Goal: Transaction & Acquisition: Purchase product/service

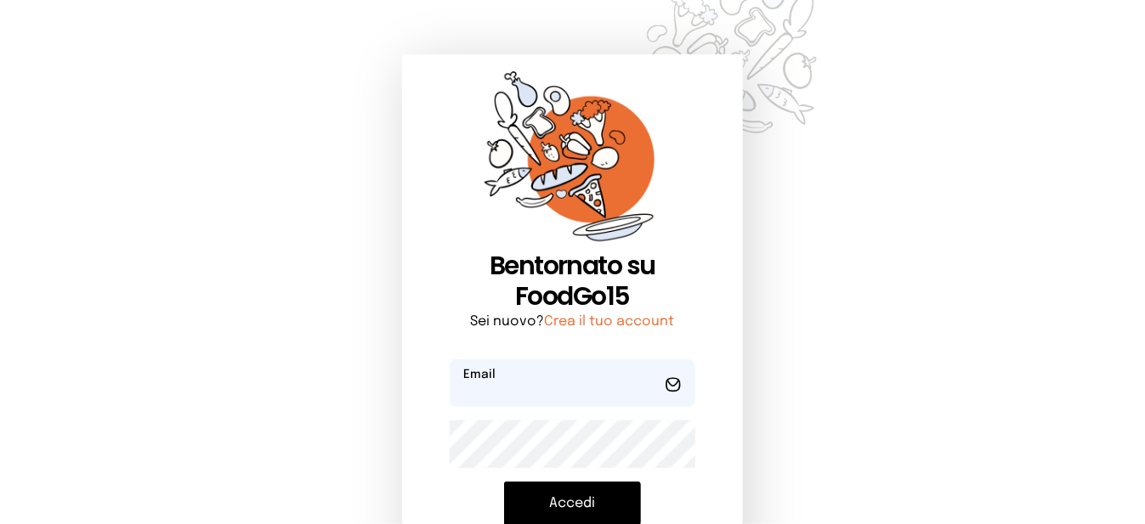
type input "**********"
click at [556, 499] on button "Accedi" at bounding box center [572, 504] width 137 height 44
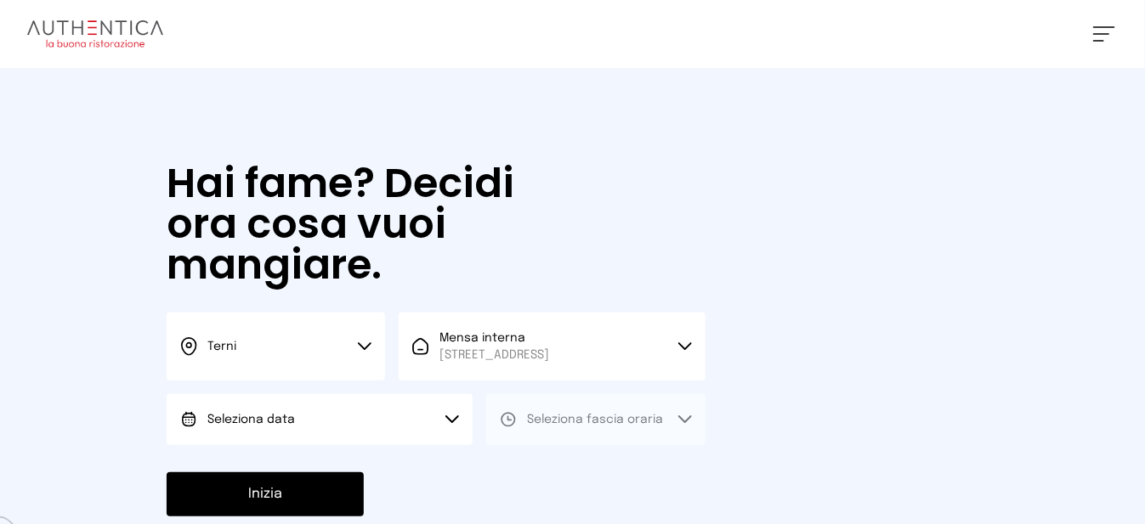
click at [355, 443] on button "Seleziona data" at bounding box center [320, 419] width 306 height 51
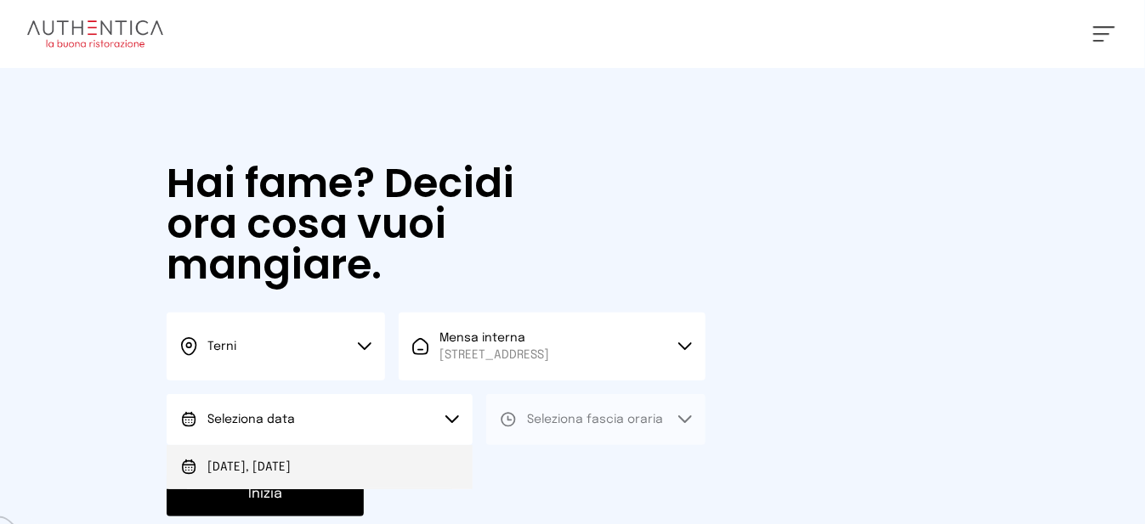
click at [357, 470] on li "[DATE], [DATE]" at bounding box center [320, 467] width 306 height 44
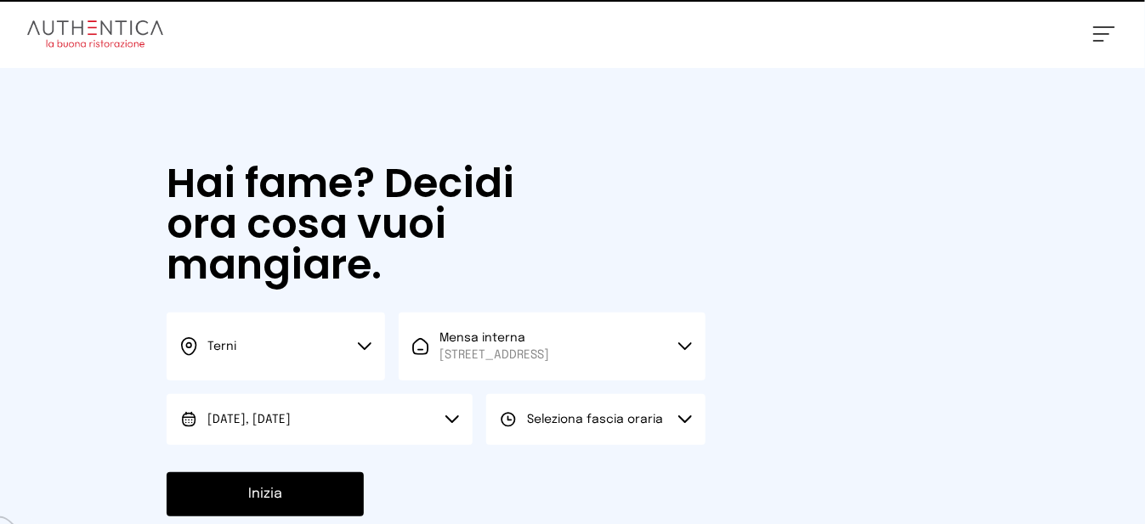
click at [539, 428] on span "Seleziona fascia oraria" at bounding box center [595, 419] width 136 height 17
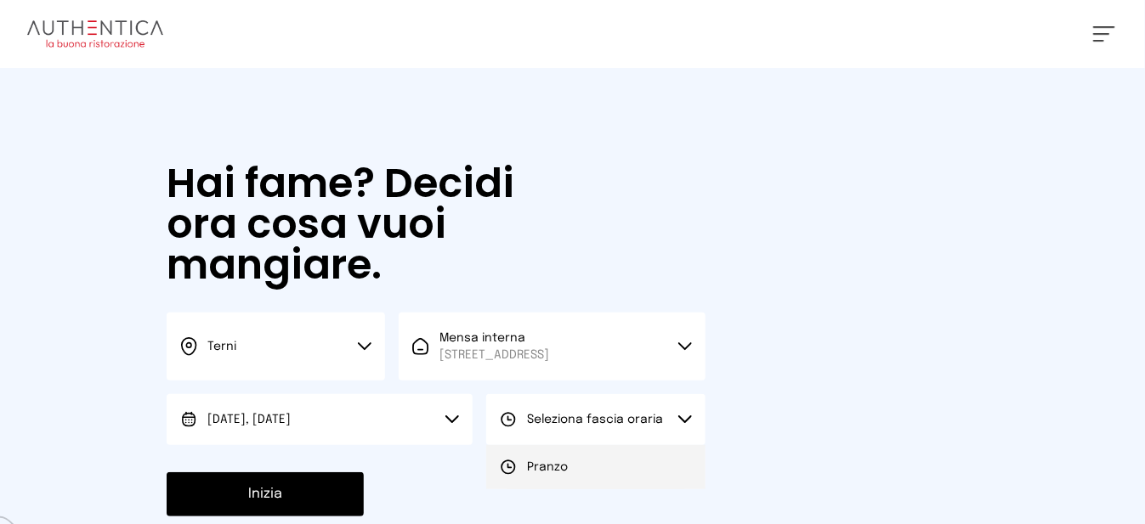
click at [551, 476] on span "Pranzo" at bounding box center [547, 467] width 41 height 17
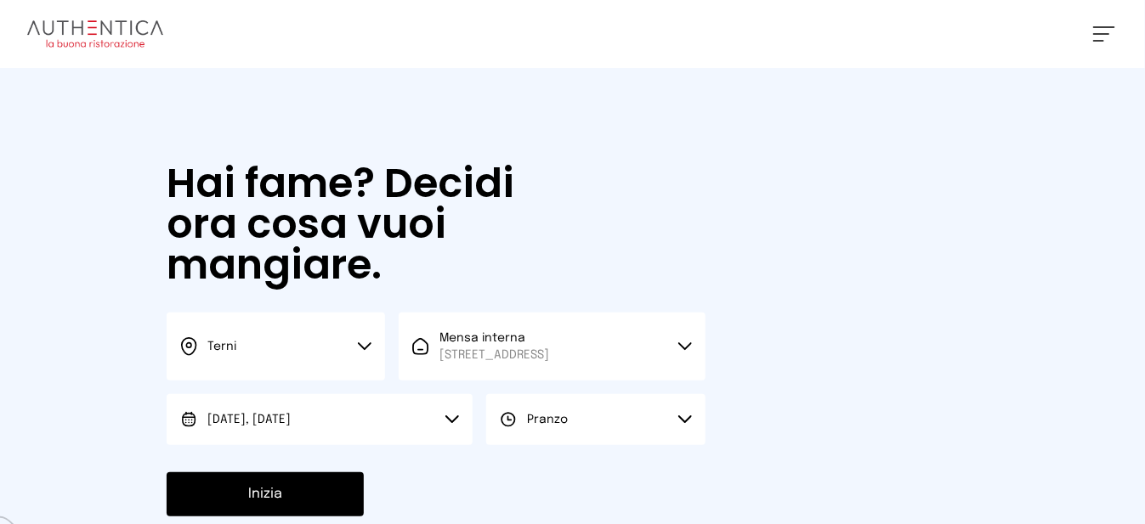
click at [334, 512] on button "Inizia" at bounding box center [265, 494] width 197 height 44
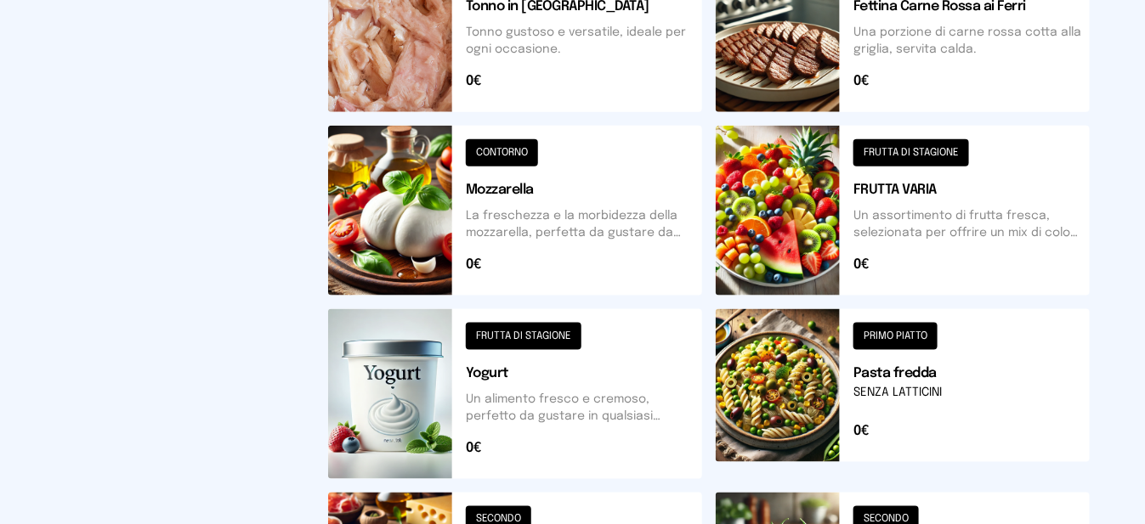
scroll to position [765, 0]
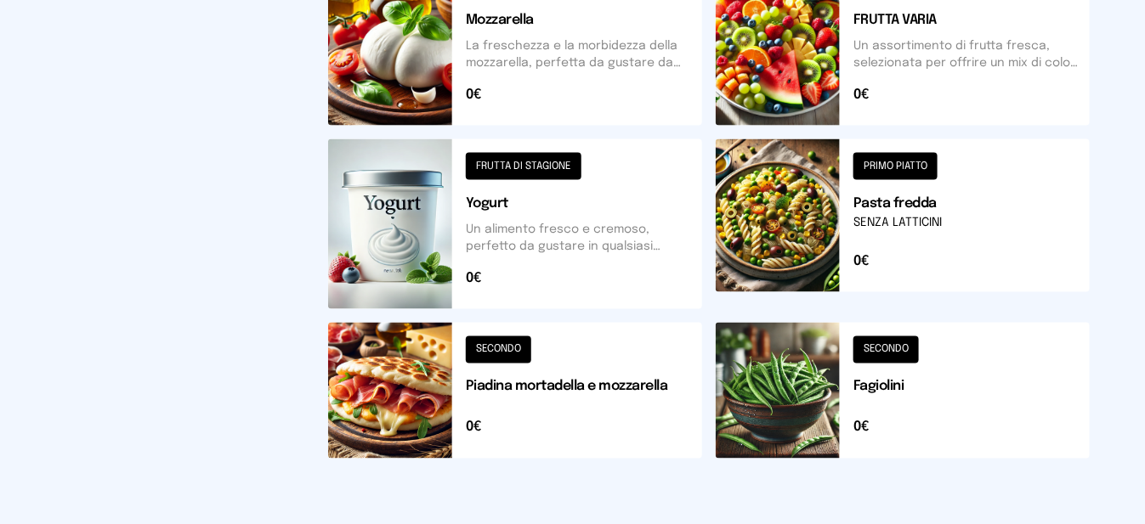
click at [422, 371] on button at bounding box center [515, 391] width 374 height 136
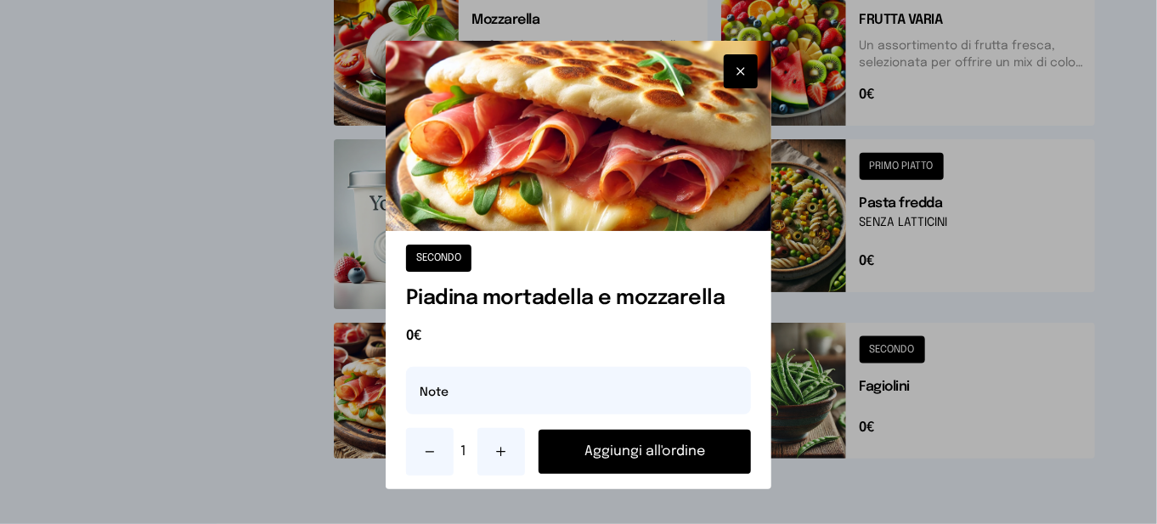
click at [608, 446] on button "Aggiungi all'ordine" at bounding box center [645, 452] width 212 height 44
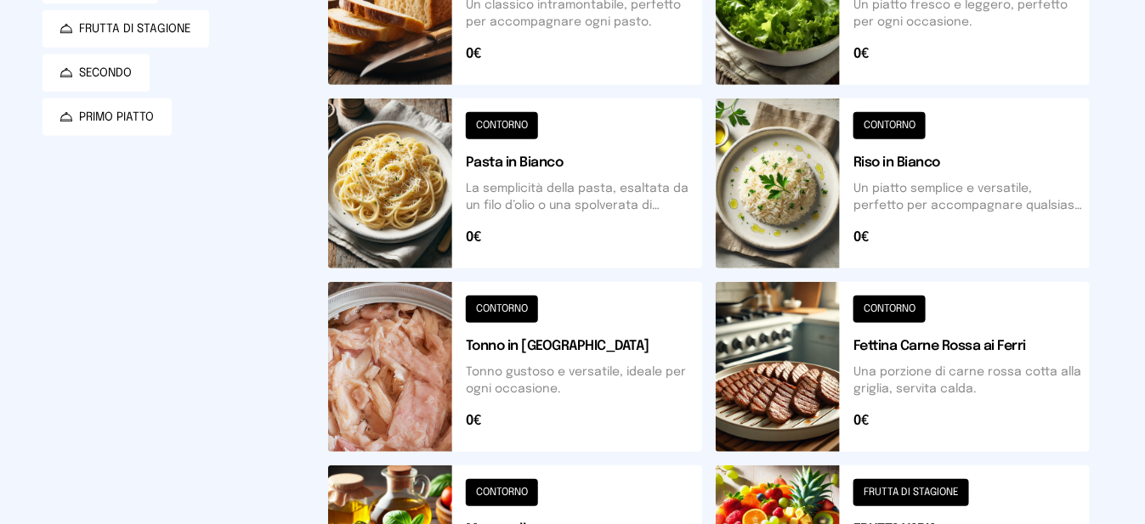
scroll to position [0, 0]
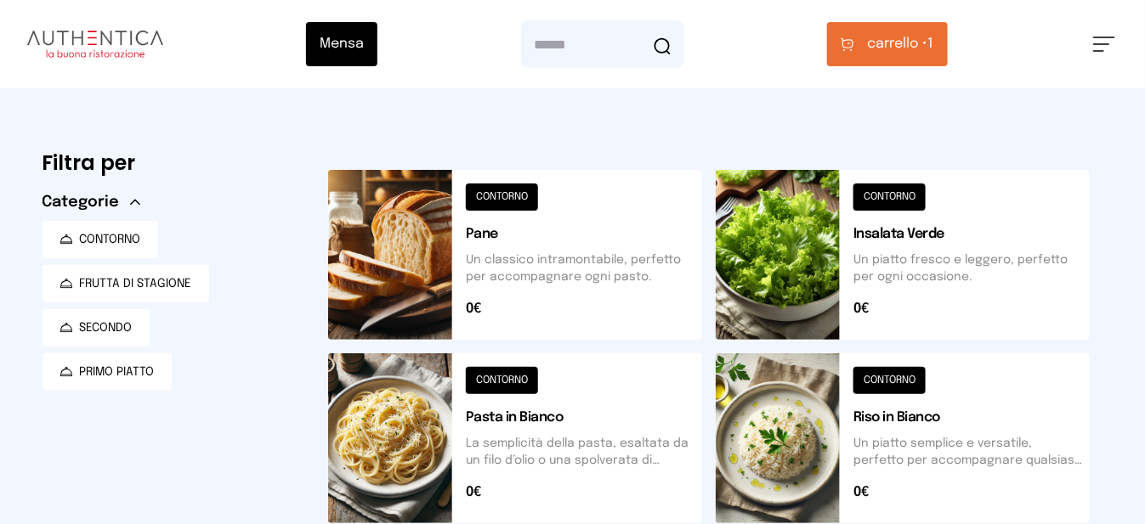
click at [812, 274] on button at bounding box center [902, 255] width 374 height 170
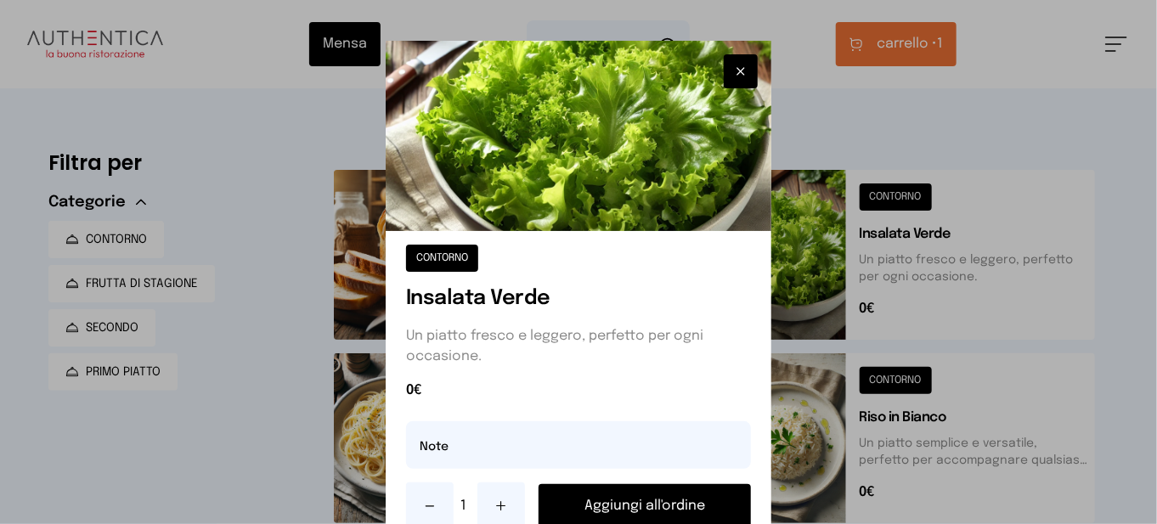
click at [650, 507] on button "Aggiungi all'ordine" at bounding box center [645, 506] width 212 height 44
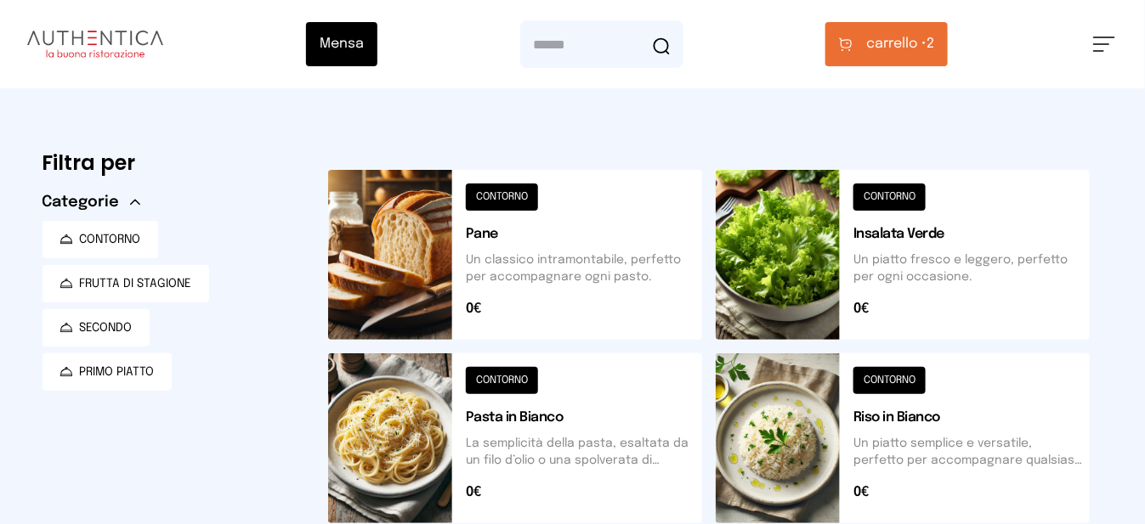
scroll to position [595, 0]
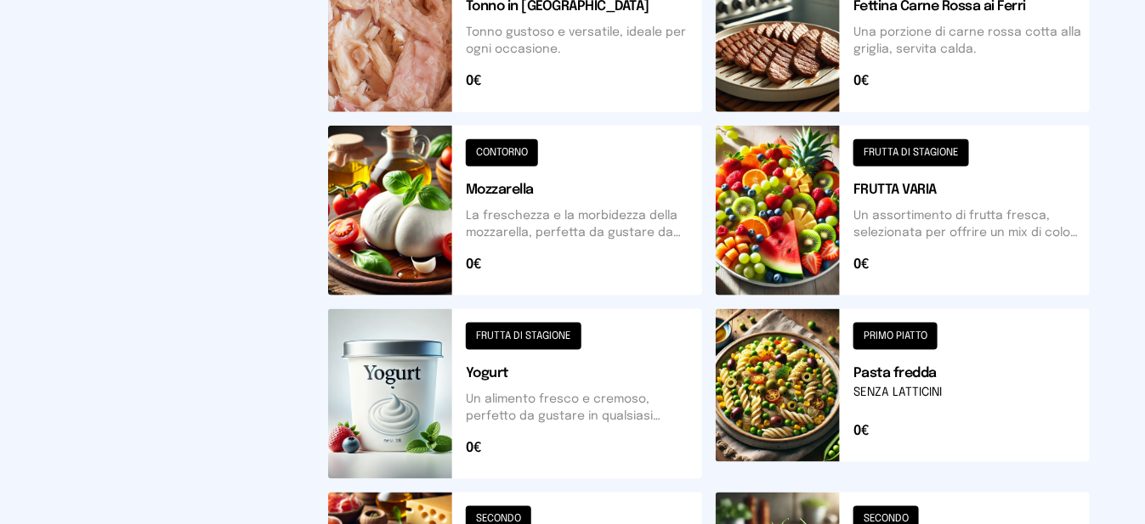
click at [778, 214] on button at bounding box center [902, 211] width 374 height 170
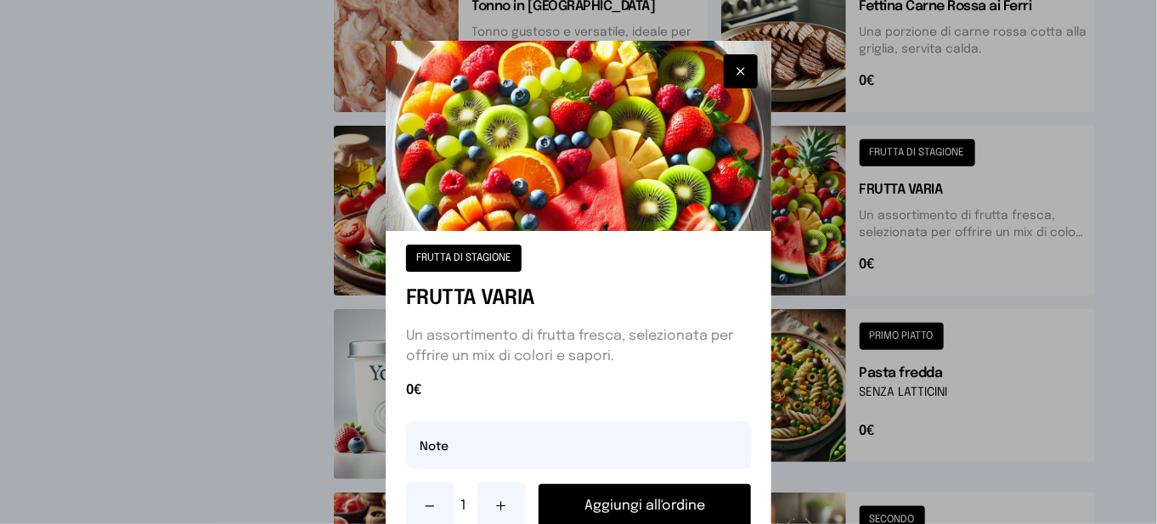
click at [661, 505] on button "Aggiungi all'ordine" at bounding box center [645, 506] width 212 height 44
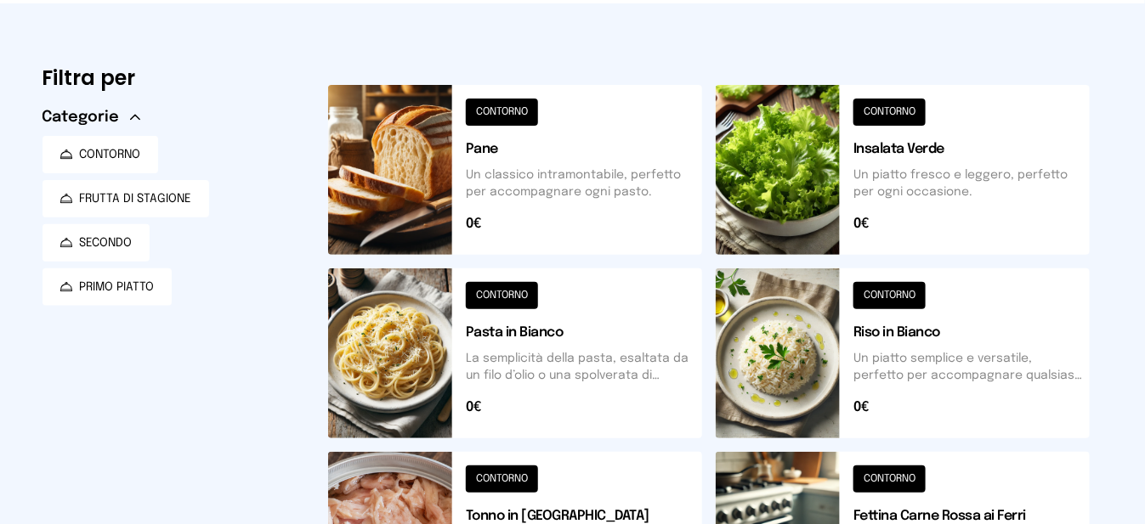
scroll to position [0, 0]
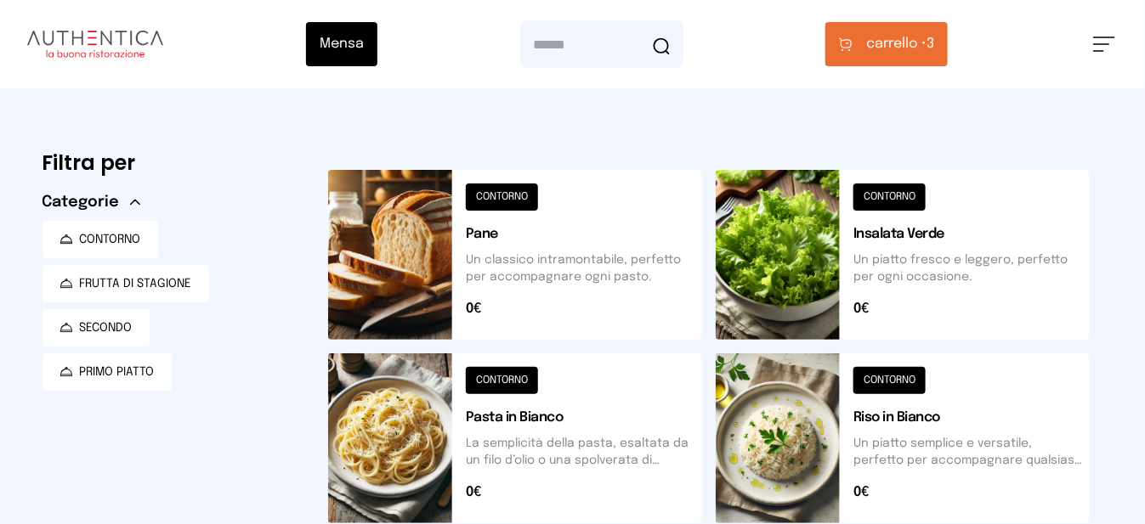
click at [910, 56] on button "carrello • 3" at bounding box center [886, 44] width 122 height 44
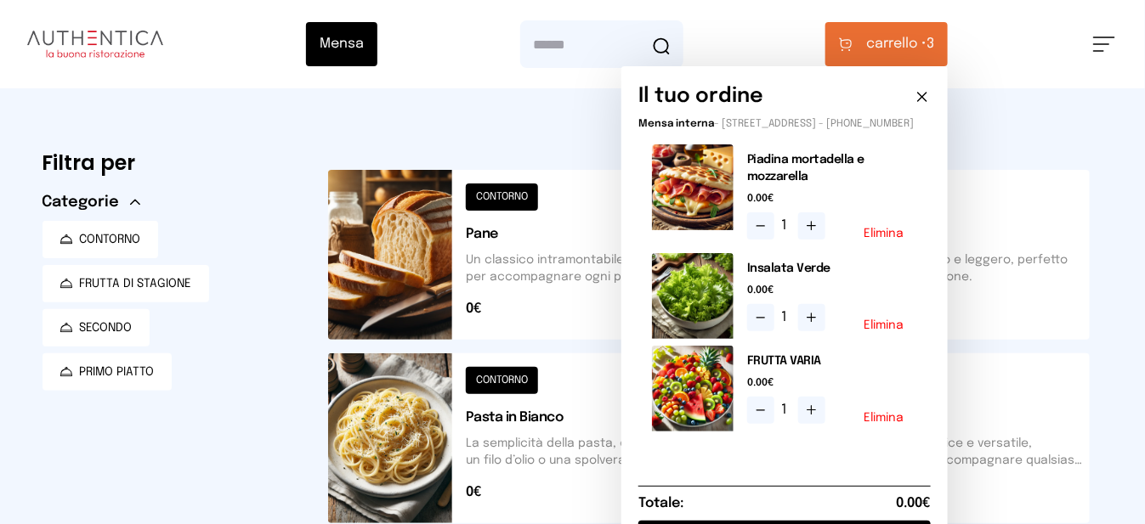
scroll to position [340, 0]
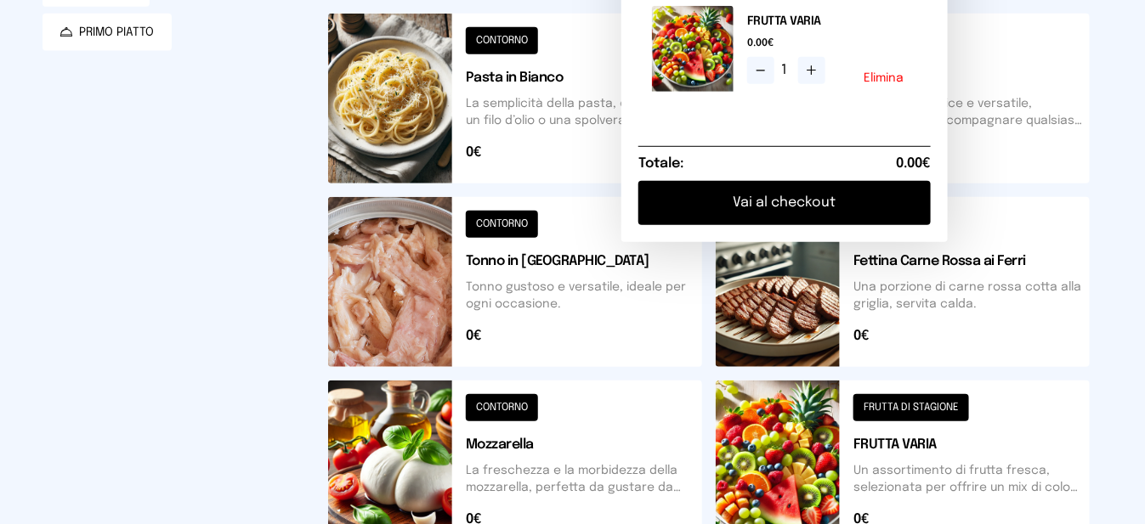
click at [830, 210] on button "Vai al checkout" at bounding box center [784, 203] width 292 height 44
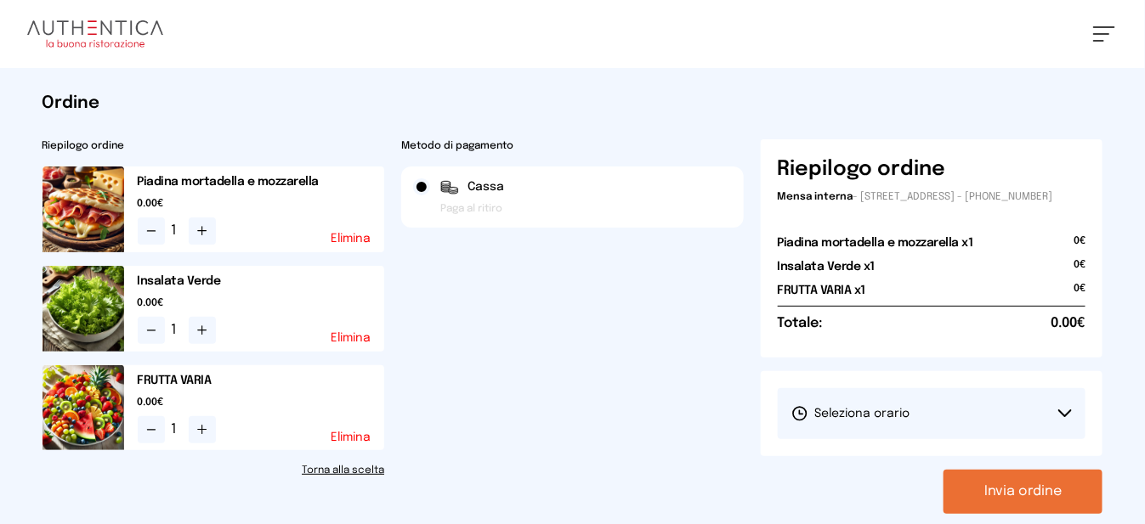
click at [831, 421] on span "Seleziona orario" at bounding box center [850, 413] width 119 height 17
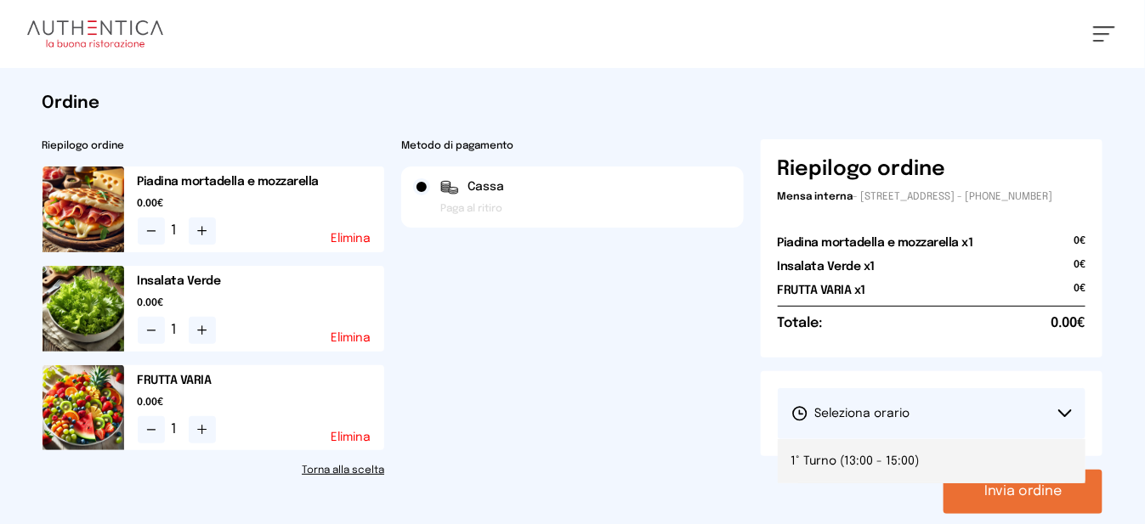
click at [824, 470] on span "1° Turno (13:00 - 15:00)" at bounding box center [855, 461] width 128 height 17
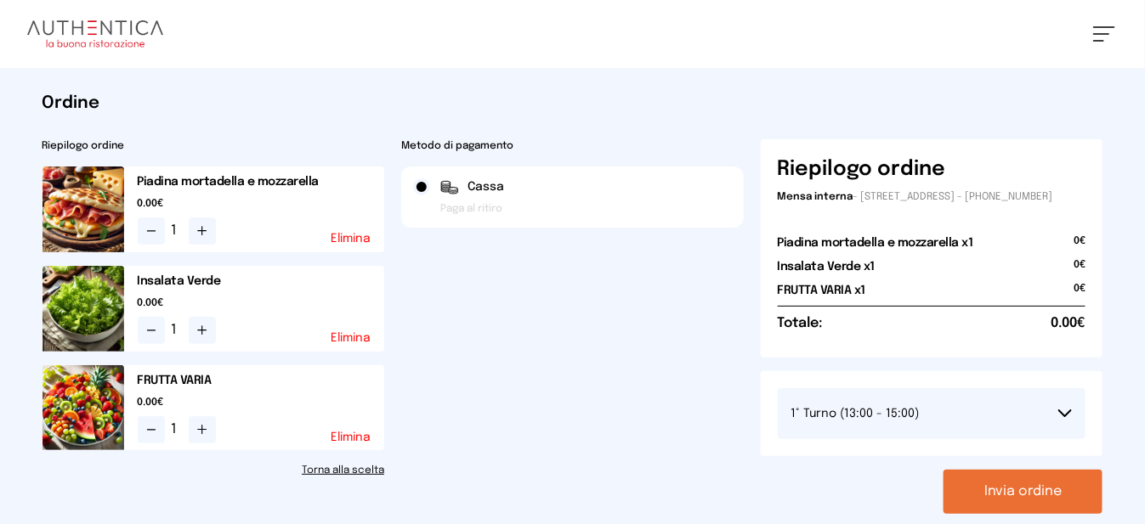
click at [1051, 505] on button "Invia ordine" at bounding box center [1022, 492] width 159 height 44
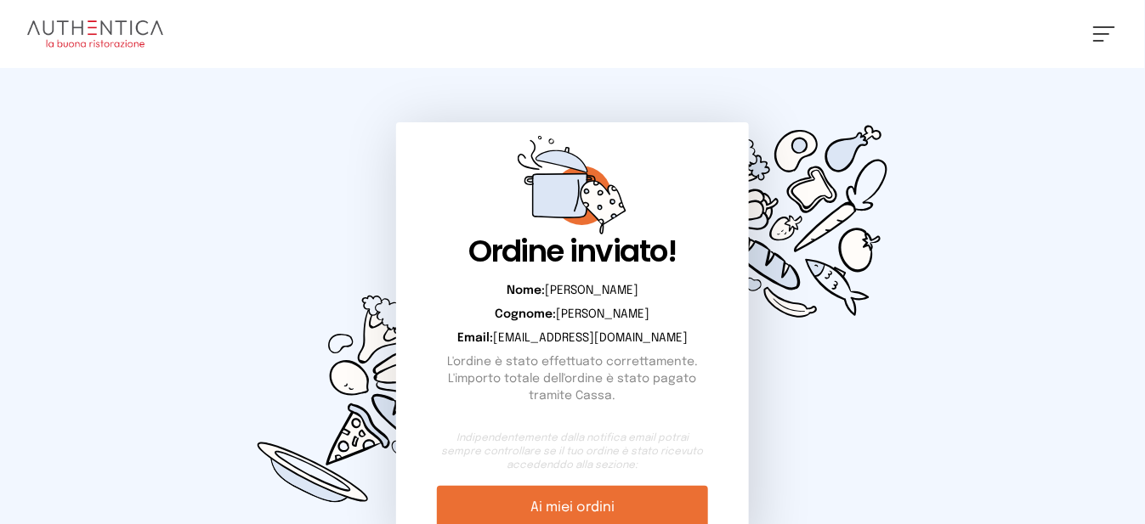
click at [1097, 36] on button at bounding box center [1104, 33] width 22 height 15
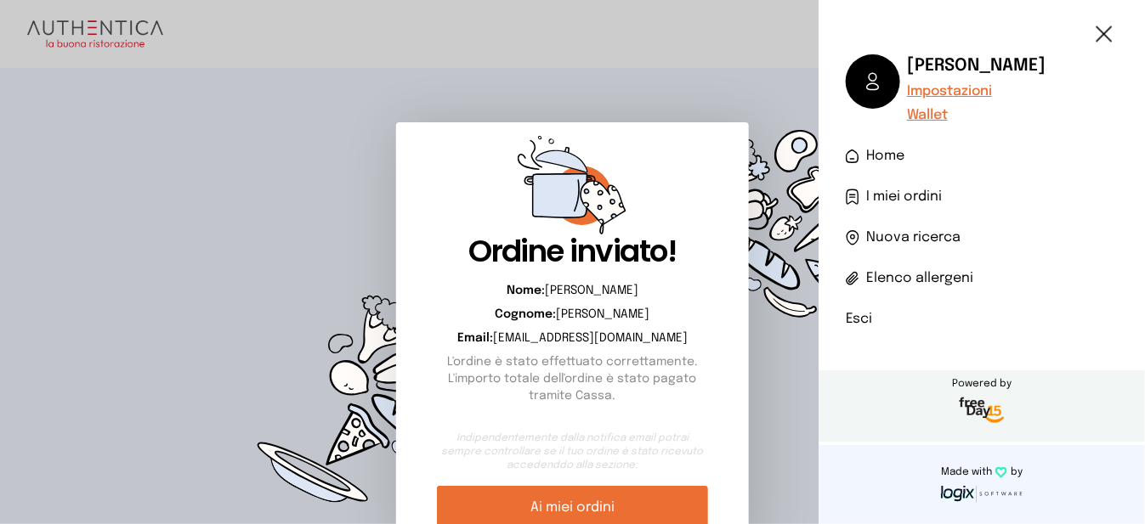
click at [858, 322] on li "Esci" at bounding box center [981, 319] width 272 height 20
